Goal: Navigation & Orientation: Go to known website

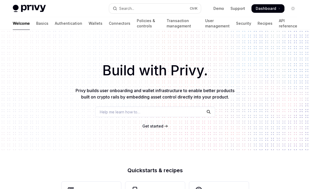
click at [269, 8] on span "Dashboard" at bounding box center [266, 8] width 21 height 5
